Goal: Entertainment & Leisure: Consume media (video, audio)

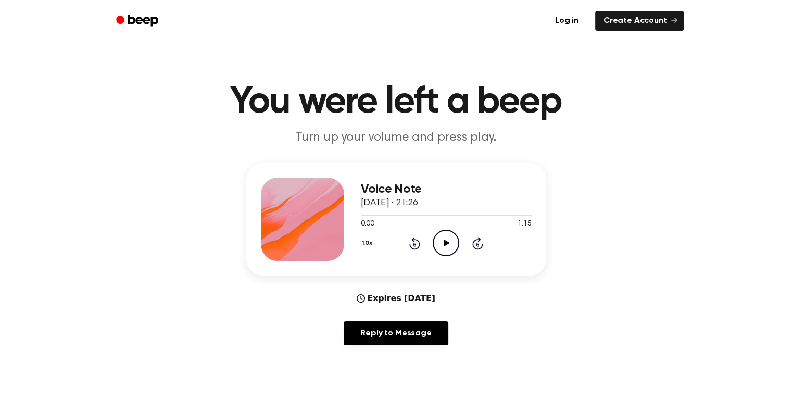
click at [446, 239] on icon "Play Audio" at bounding box center [446, 243] width 27 height 27
click at [440, 243] on icon "Play Audio" at bounding box center [446, 243] width 27 height 27
click at [445, 239] on icon "Play Audio" at bounding box center [446, 243] width 27 height 27
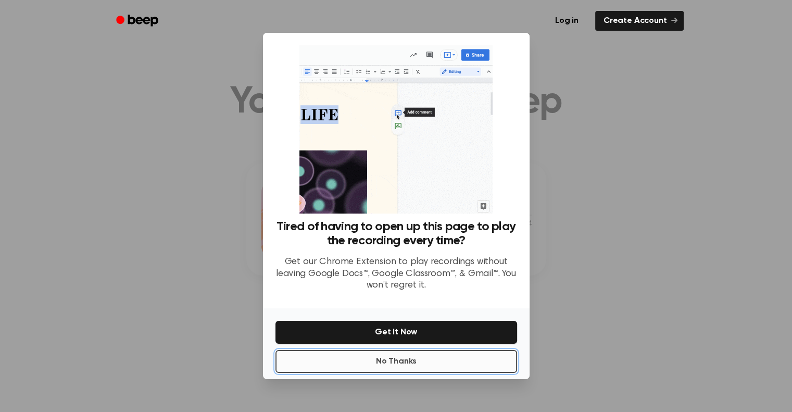
click at [385, 356] on button "No Thanks" at bounding box center [396, 361] width 242 height 23
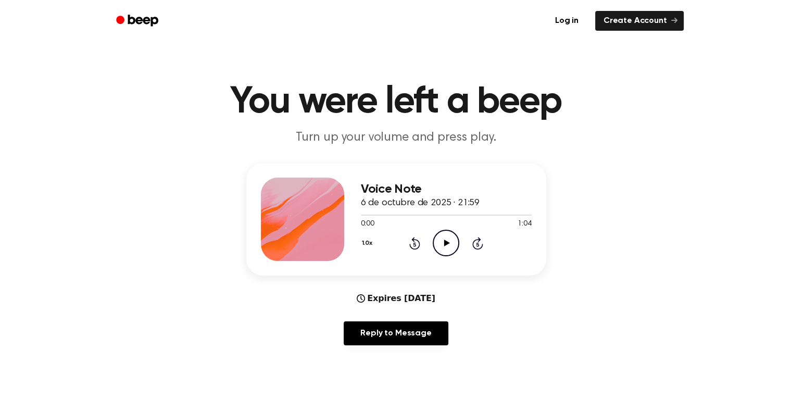
click at [446, 239] on icon "Play Audio" at bounding box center [446, 243] width 27 height 27
click at [444, 243] on icon at bounding box center [447, 243] width 6 height 7
click at [445, 245] on icon at bounding box center [447, 243] width 6 height 7
drag, startPoint x: 460, startPoint y: 213, endPoint x: 347, endPoint y: 208, distance: 113.1
click at [347, 208] on div "Voice Note 6 de octubre de 2025 · 21:59 0:40 1:04 Your browser does not support…" at bounding box center [396, 219] width 300 height 112
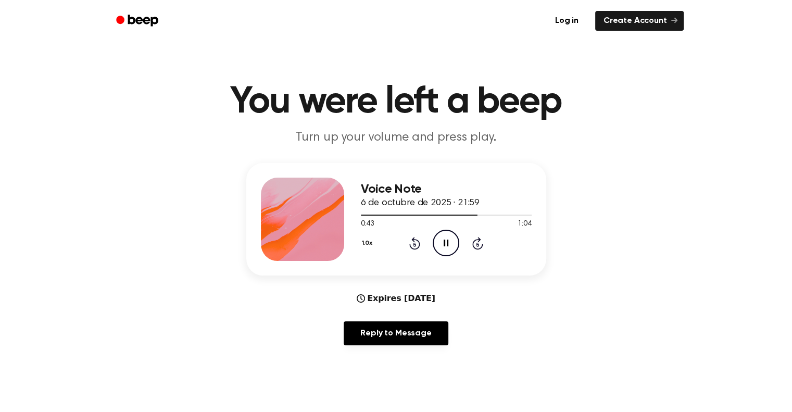
click at [572, 246] on div "Voice Note 6 de octubre de 2025 · 21:59 0:43 1:04 Your browser does not support…" at bounding box center [395, 258] width 767 height 191
drag, startPoint x: 476, startPoint y: 217, endPoint x: 385, endPoint y: 222, distance: 90.7
click at [385, 222] on div "0:45 1:04 Your browser does not support the [object Object] element." at bounding box center [446, 219] width 171 height 19
click at [410, 215] on div at bounding box center [422, 215] width 123 height 1
click at [412, 245] on icon "Rewind 5 seconds" at bounding box center [414, 243] width 11 height 14
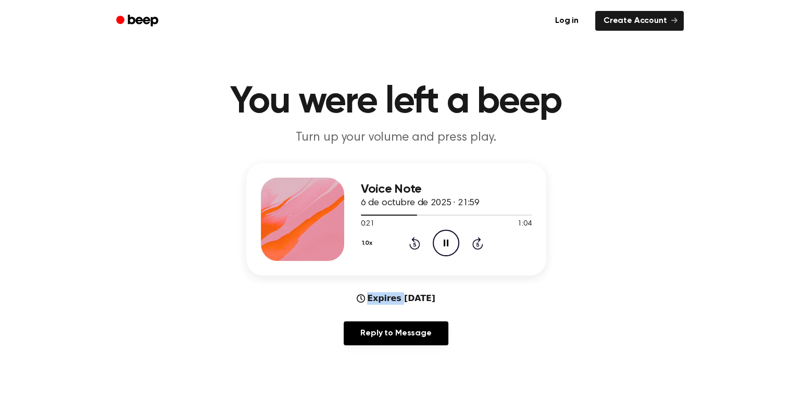
click at [412, 245] on icon "Rewind 5 seconds" at bounding box center [414, 243] width 11 height 14
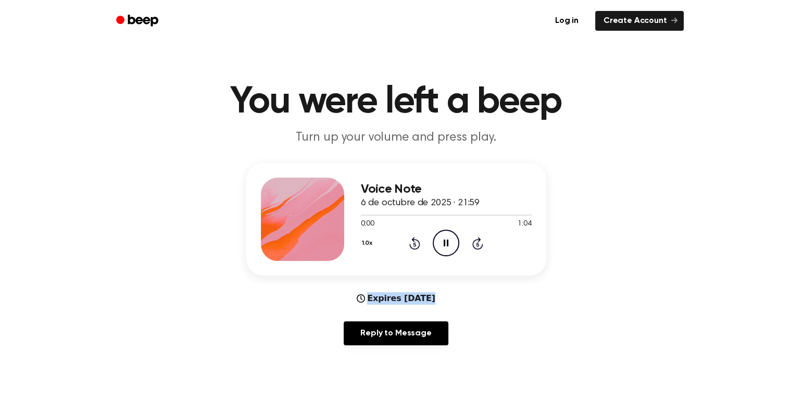
click at [412, 245] on icon "Rewind 5 seconds" at bounding box center [414, 243] width 11 height 14
click at [442, 243] on icon "Pause Audio" at bounding box center [446, 243] width 27 height 27
click at [443, 243] on icon "Play Audio" at bounding box center [446, 243] width 27 height 27
click at [451, 240] on icon "Pause Audio" at bounding box center [446, 243] width 27 height 27
